Goal: Information Seeking & Learning: Learn about a topic

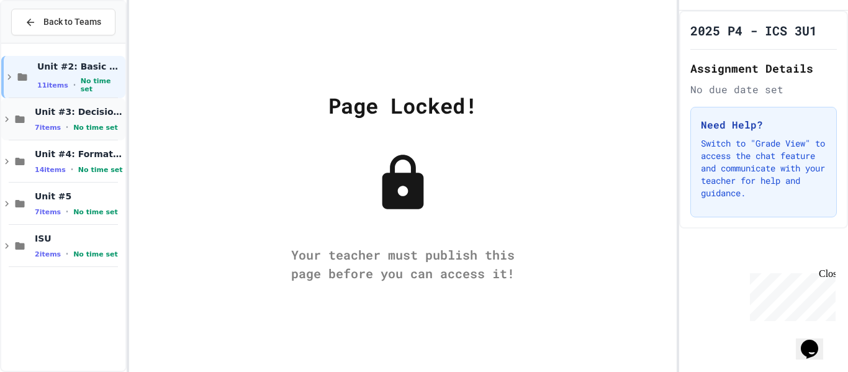
click at [88, 109] on span "Unit #3: Decision Statements" at bounding box center [79, 111] width 88 height 11
click at [54, 101] on div "Unit #3: Decision Statements 7 items • No time set" at bounding box center [63, 119] width 124 height 42
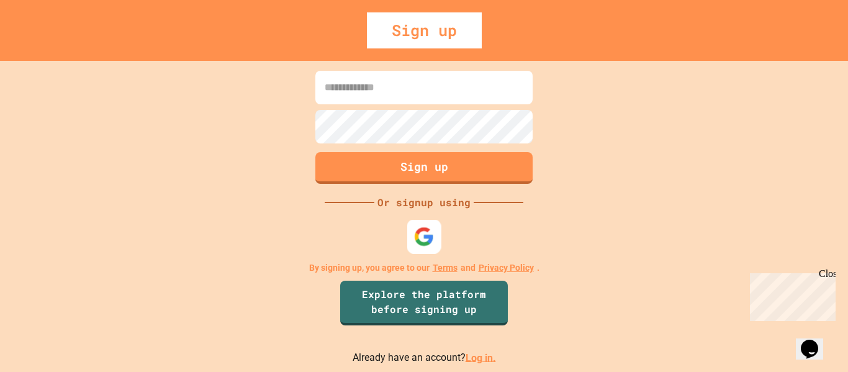
click at [415, 239] on img at bounding box center [424, 236] width 20 height 20
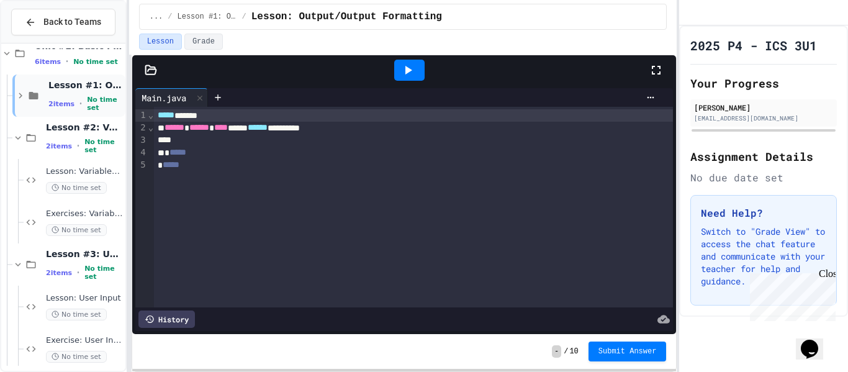
scroll to position [35, 0]
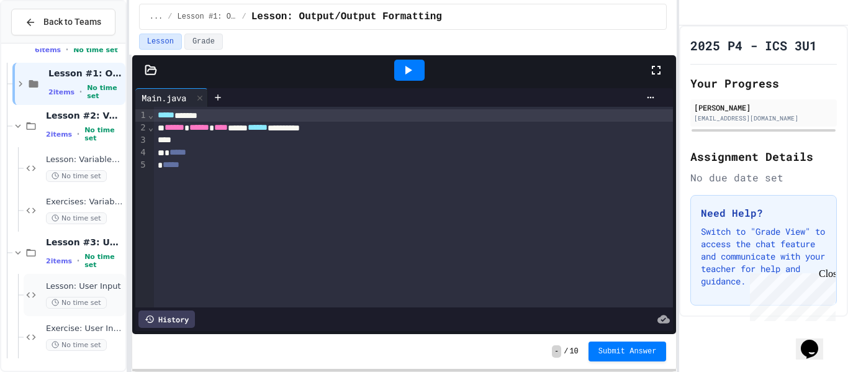
click at [102, 294] on div "Lesson: User Input No time set" at bounding box center [84, 294] width 77 height 27
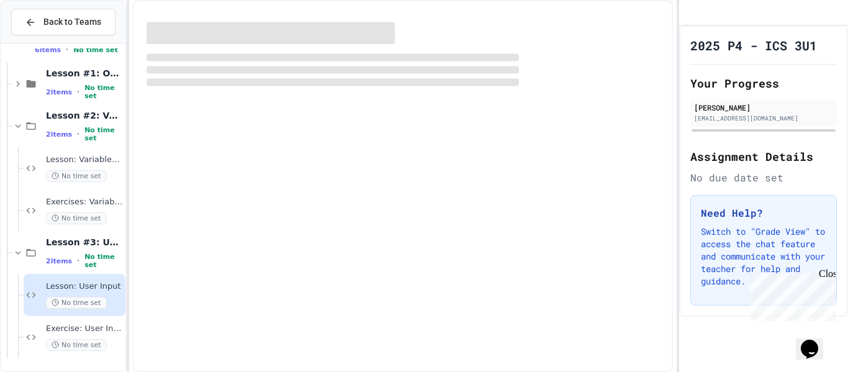
scroll to position [20, 0]
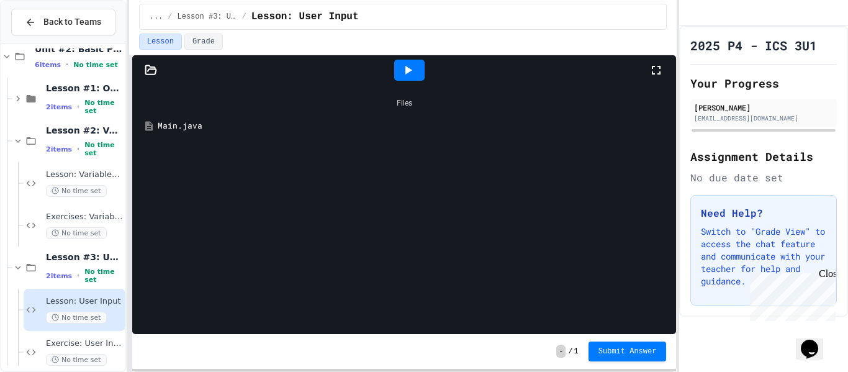
click at [178, 130] on div "Main.java" at bounding box center [414, 126] width 512 height 12
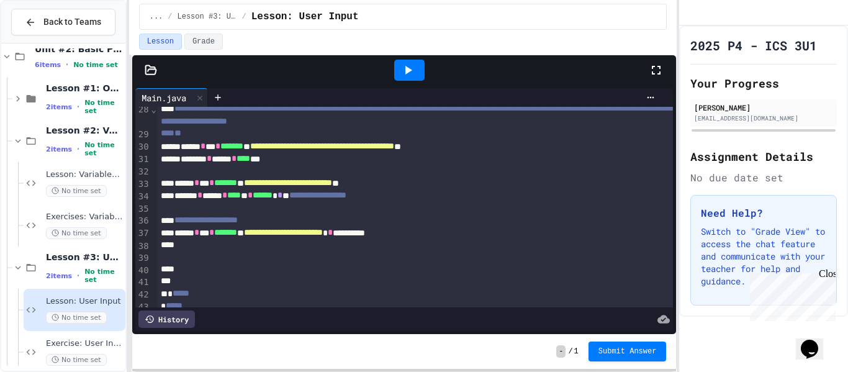
scroll to position [349, 0]
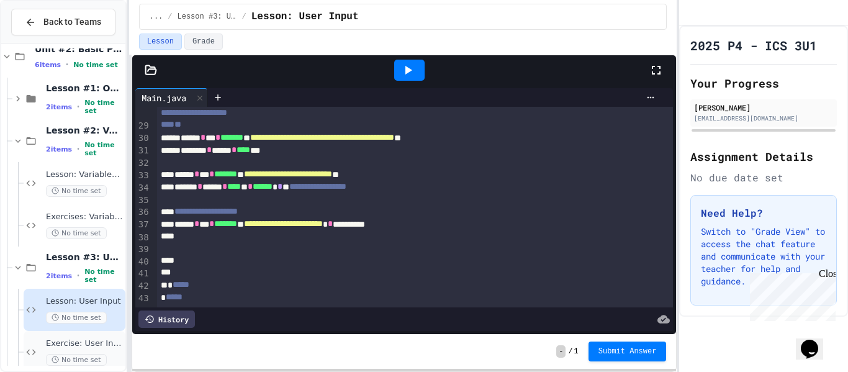
click at [96, 337] on div "Exercise: User Input No time set" at bounding box center [75, 352] width 102 height 42
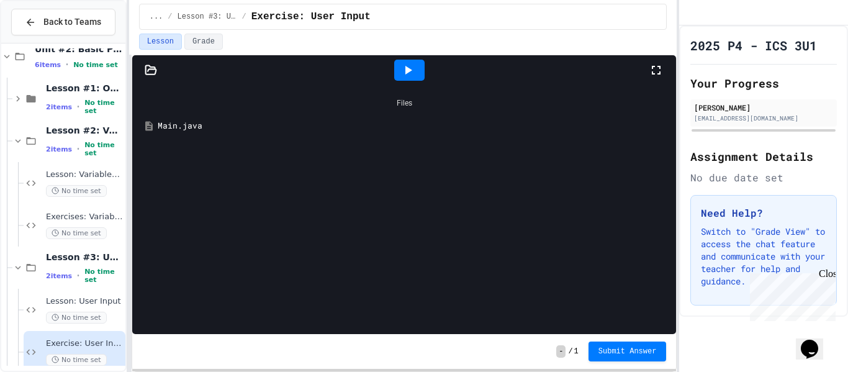
click at [185, 132] on div "Main.java" at bounding box center [404, 126] width 532 height 22
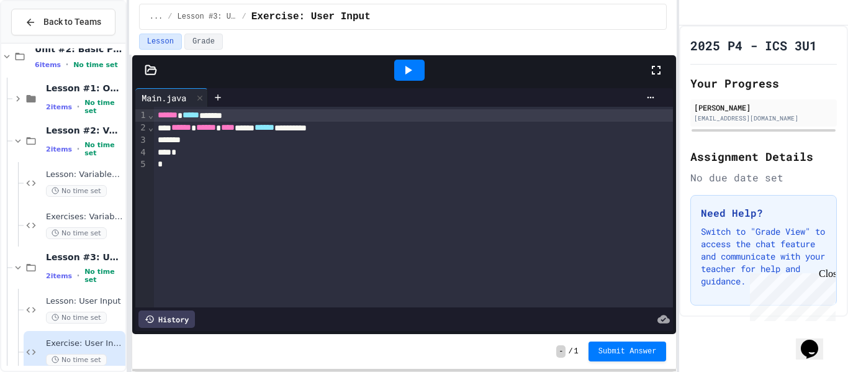
click at [479, 161] on div "*" at bounding box center [414, 164] width 520 height 12
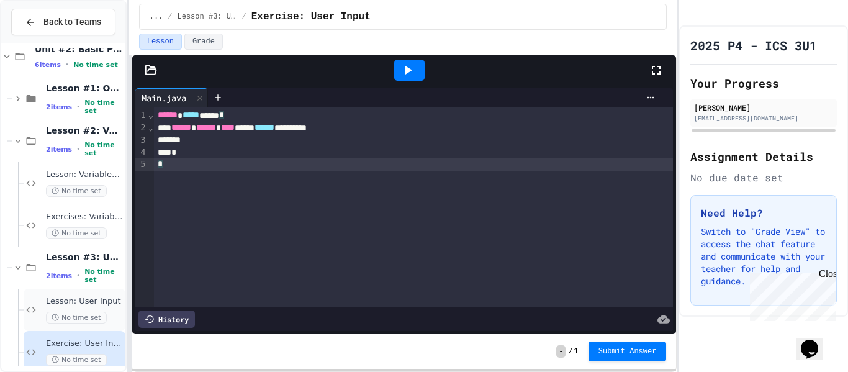
click at [116, 310] on div "Lesson: User Input No time set" at bounding box center [84, 309] width 77 height 27
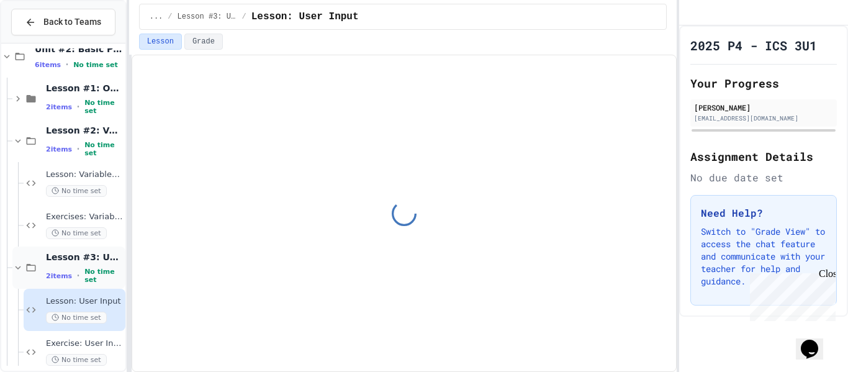
click at [94, 258] on span "Lesson #3: User Input" at bounding box center [84, 256] width 77 height 11
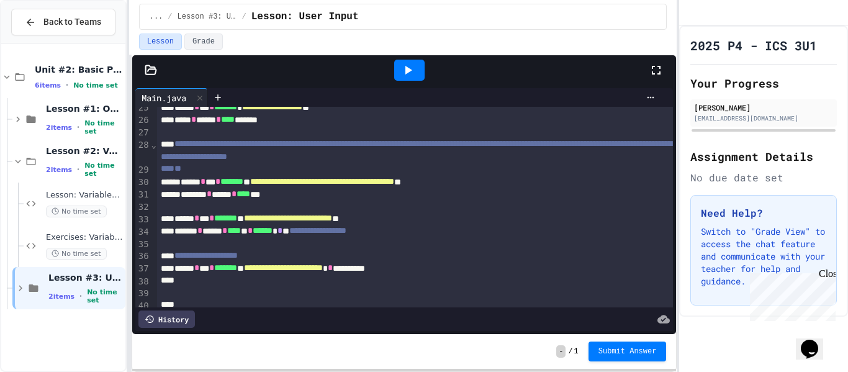
scroll to position [306, 0]
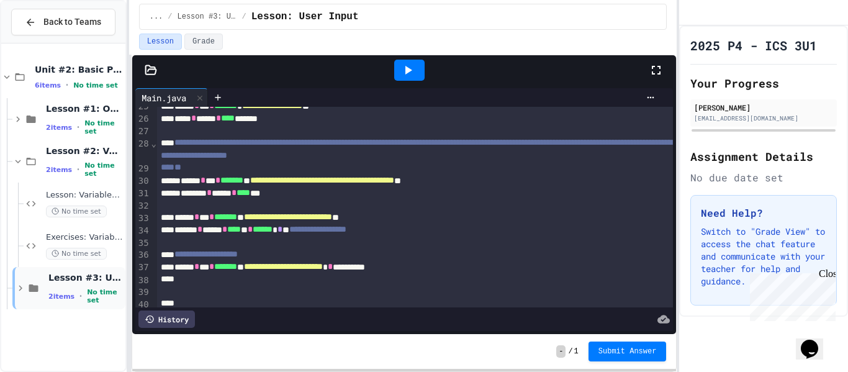
click at [17, 286] on icon at bounding box center [20, 287] width 11 height 11
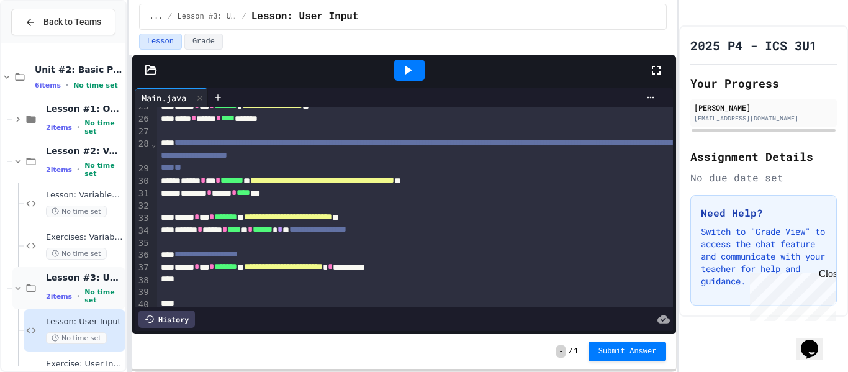
scroll to position [35, 0]
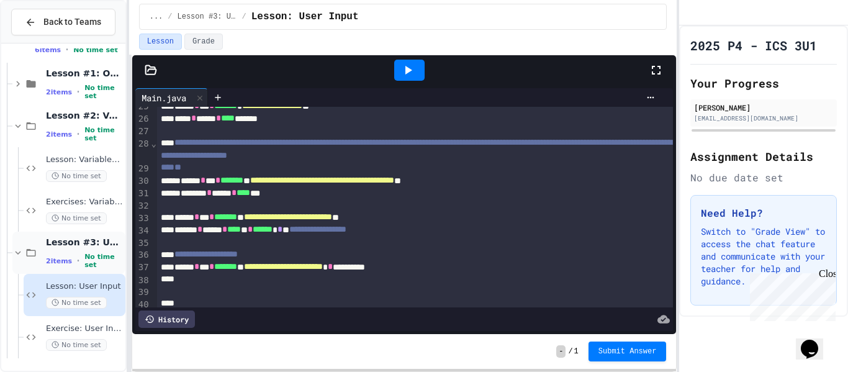
click at [89, 254] on div "Lesson #3: User Input 2 items • No time set" at bounding box center [84, 253] width 77 height 33
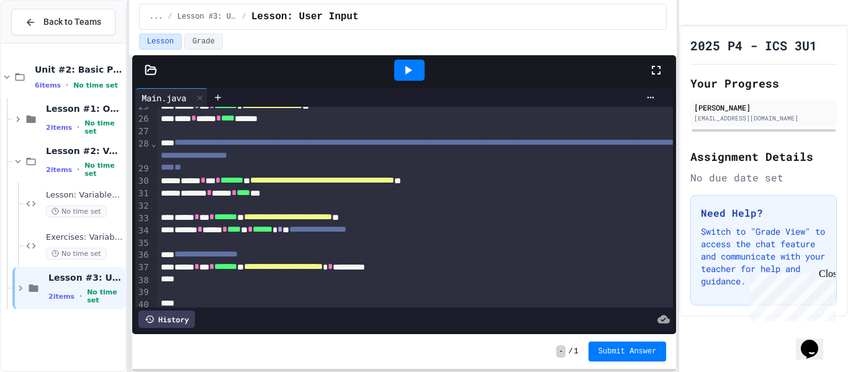
scroll to position [0, 0]
click at [20, 279] on div "Lesson #3: User Input 2 items • No time set" at bounding box center [68, 288] width 113 height 42
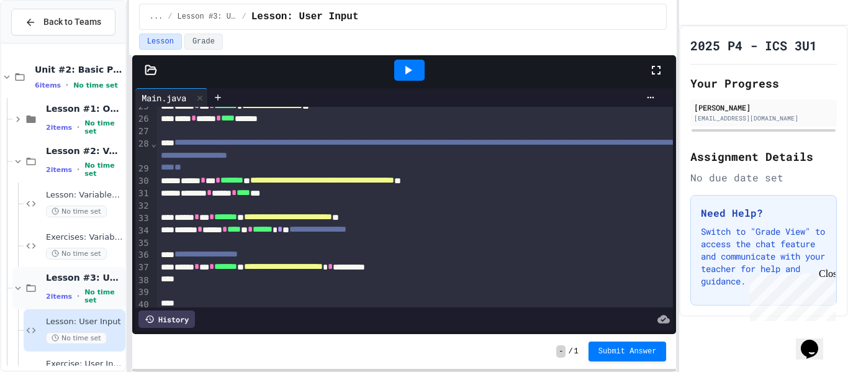
click at [107, 276] on span "Lesson #3: User Input" at bounding box center [84, 277] width 77 height 11
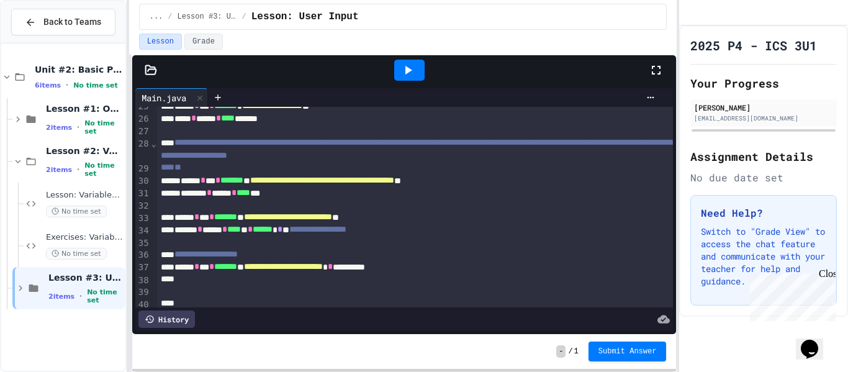
click at [107, 276] on span "Lesson #3: User Input" at bounding box center [85, 277] width 75 height 11
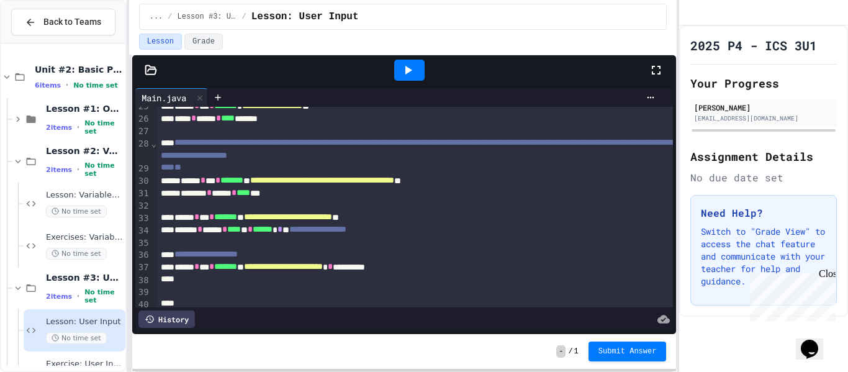
scroll to position [35, 0]
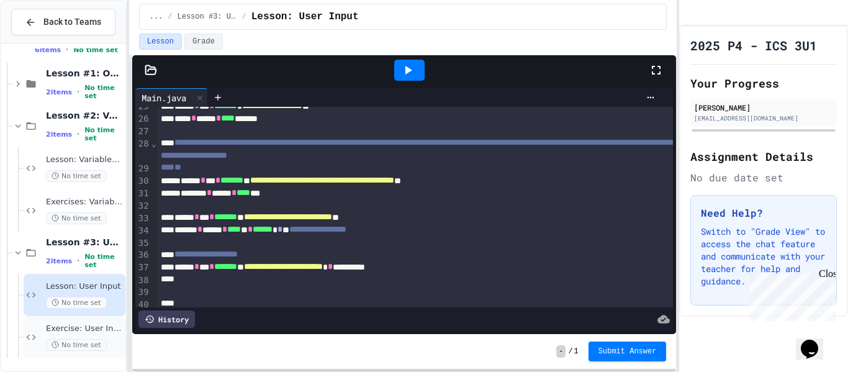
click at [106, 328] on span "Exercise: User Input" at bounding box center [84, 328] width 77 height 11
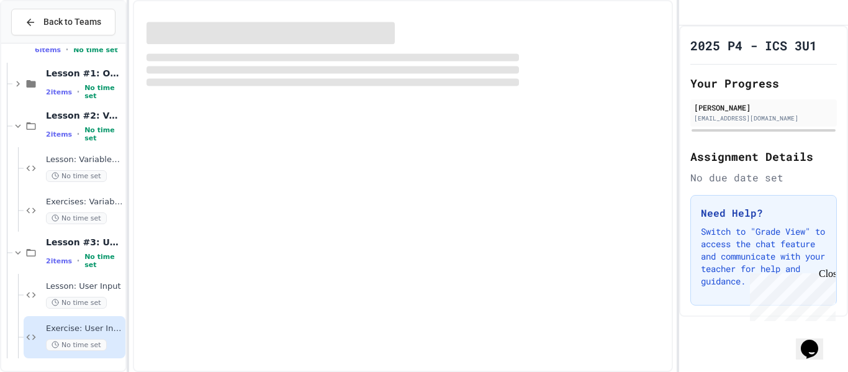
scroll to position [20, 0]
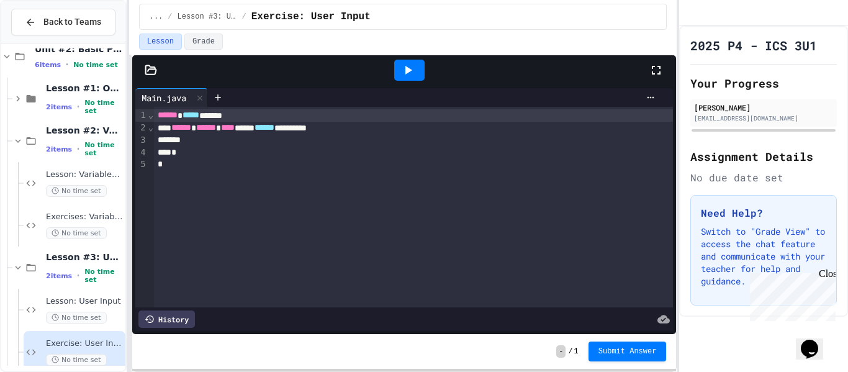
click at [829, 271] on div "Close" at bounding box center [827, 276] width 16 height 16
click at [349, 137] on div at bounding box center [414, 140] width 520 height 12
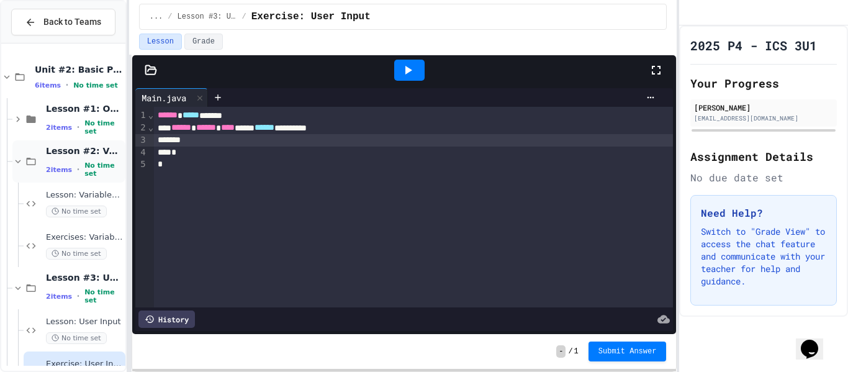
scroll to position [35, 0]
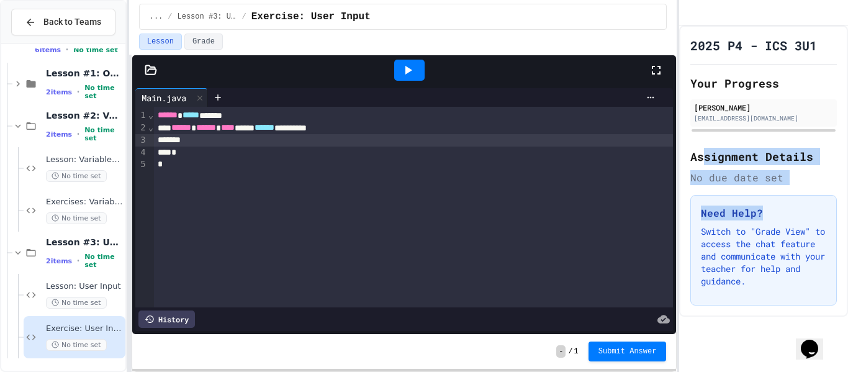
drag, startPoint x: 704, startPoint y: 169, endPoint x: 816, endPoint y: 212, distance: 119.5
click at [816, 212] on div "2025 P4 - ICS 3U1 Your Progress Jashvini Thayakaran s300002416@ddsbstudent.ca A…" at bounding box center [763, 170] width 169 height 291
click at [816, 212] on div "Need Help? Switch to "Grade View" to access the chat feature and communicate wi…" at bounding box center [763, 250] width 147 height 111
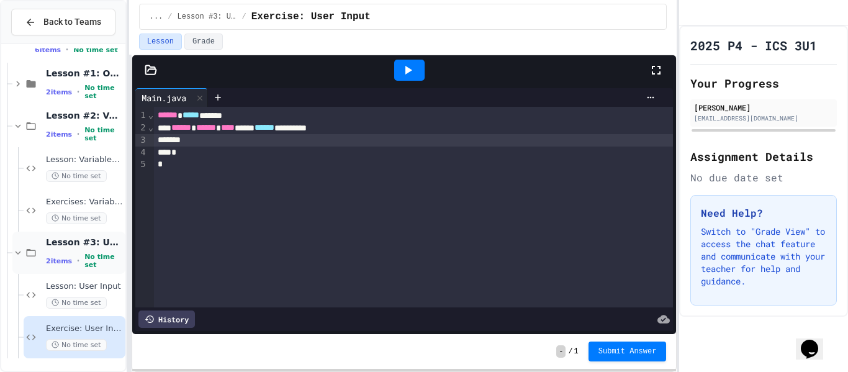
click at [51, 272] on div "Lesson #3: User Input 2 items • No time set" at bounding box center [68, 253] width 113 height 42
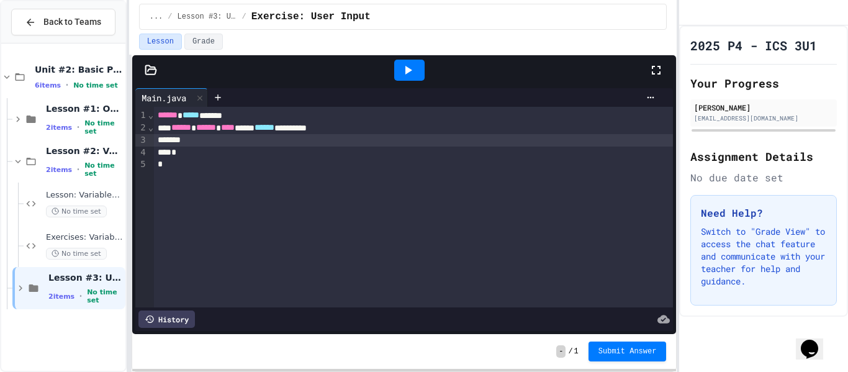
scroll to position [0, 0]
click at [26, 277] on div "Lesson #3: User Input 2 items • No time set" at bounding box center [68, 288] width 113 height 42
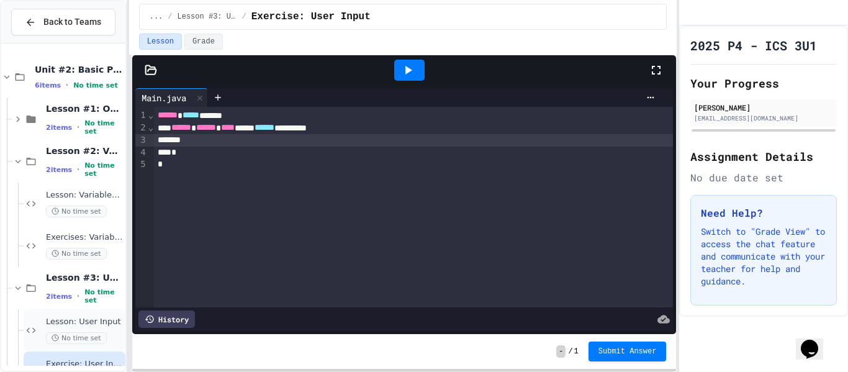
click at [101, 313] on div "Lesson: User Input No time set" at bounding box center [75, 330] width 102 height 42
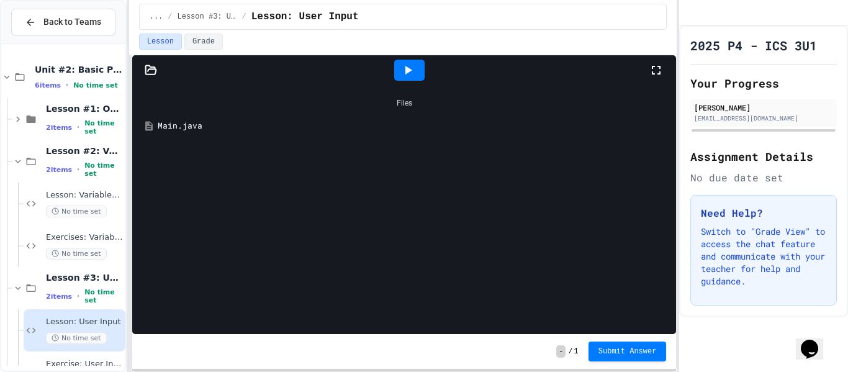
click at [223, 117] on div "Main.java" at bounding box center [404, 126] width 532 height 22
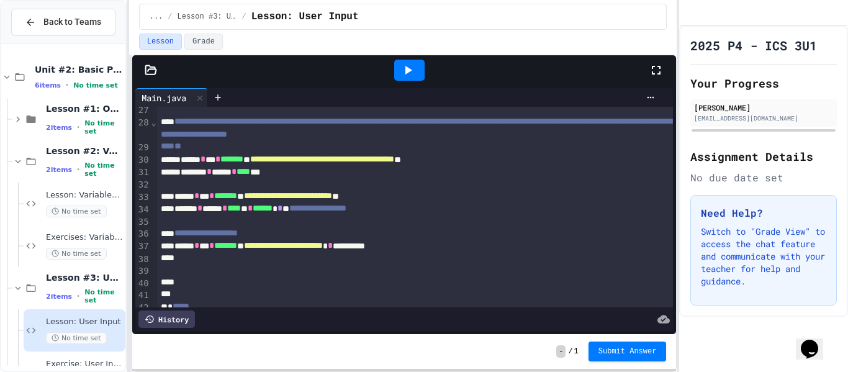
scroll to position [349, 0]
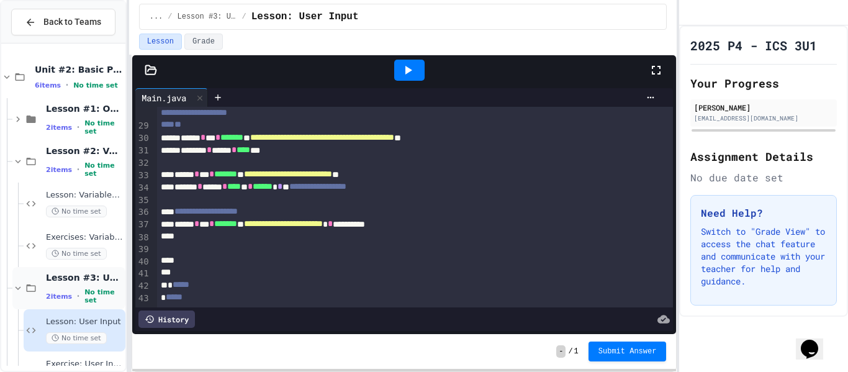
click at [106, 279] on span "Lesson #3: User Input" at bounding box center [84, 277] width 77 height 11
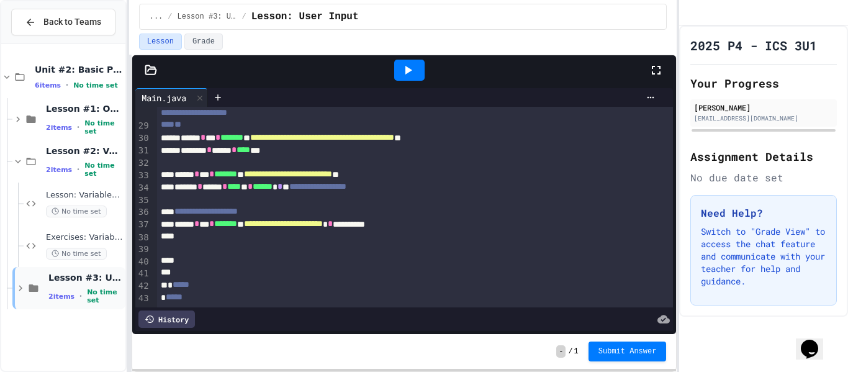
click at [100, 278] on span "Lesson #3: User Input" at bounding box center [85, 277] width 75 height 11
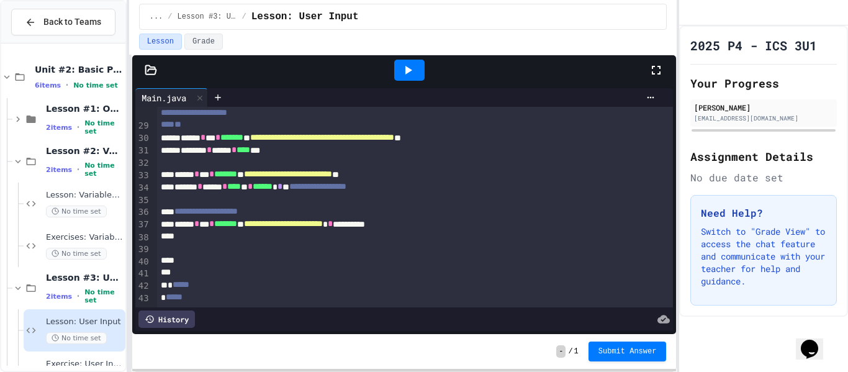
click at [73, 323] on span "Lesson: User Input" at bounding box center [84, 322] width 77 height 11
